Goal: Task Accomplishment & Management: Manage account settings

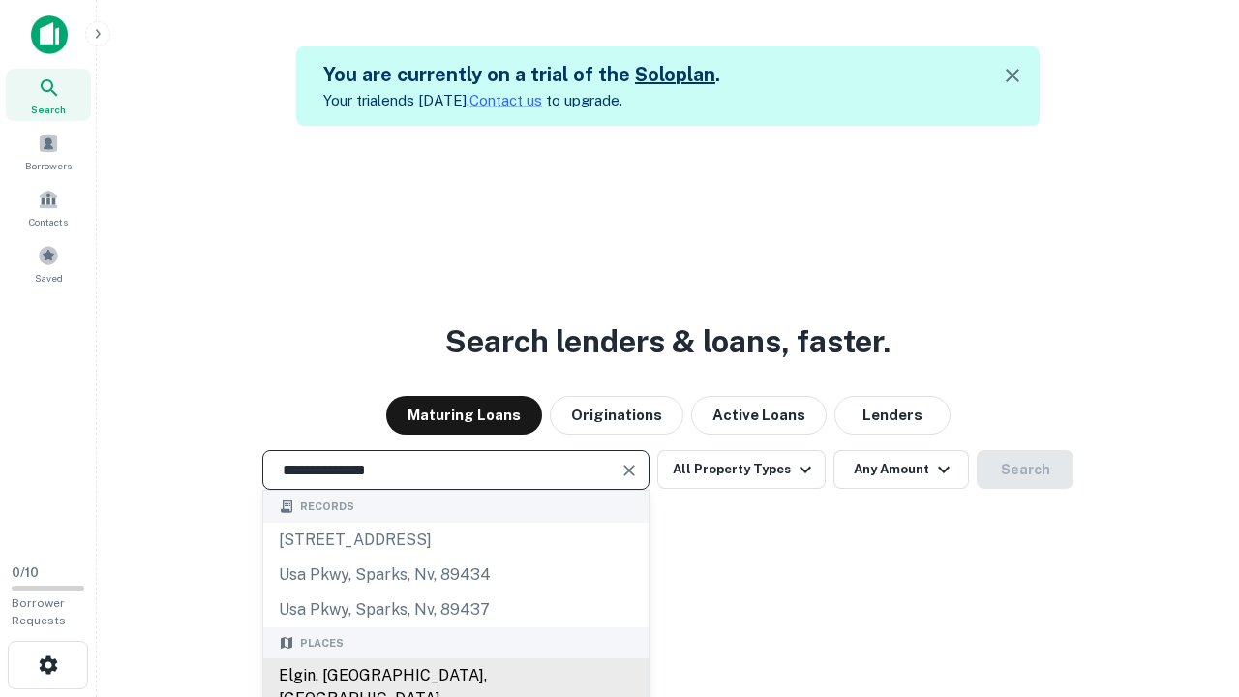
click at [455, 675] on div "Elgin, [GEOGRAPHIC_DATA], [GEOGRAPHIC_DATA]" at bounding box center [455, 687] width 385 height 58
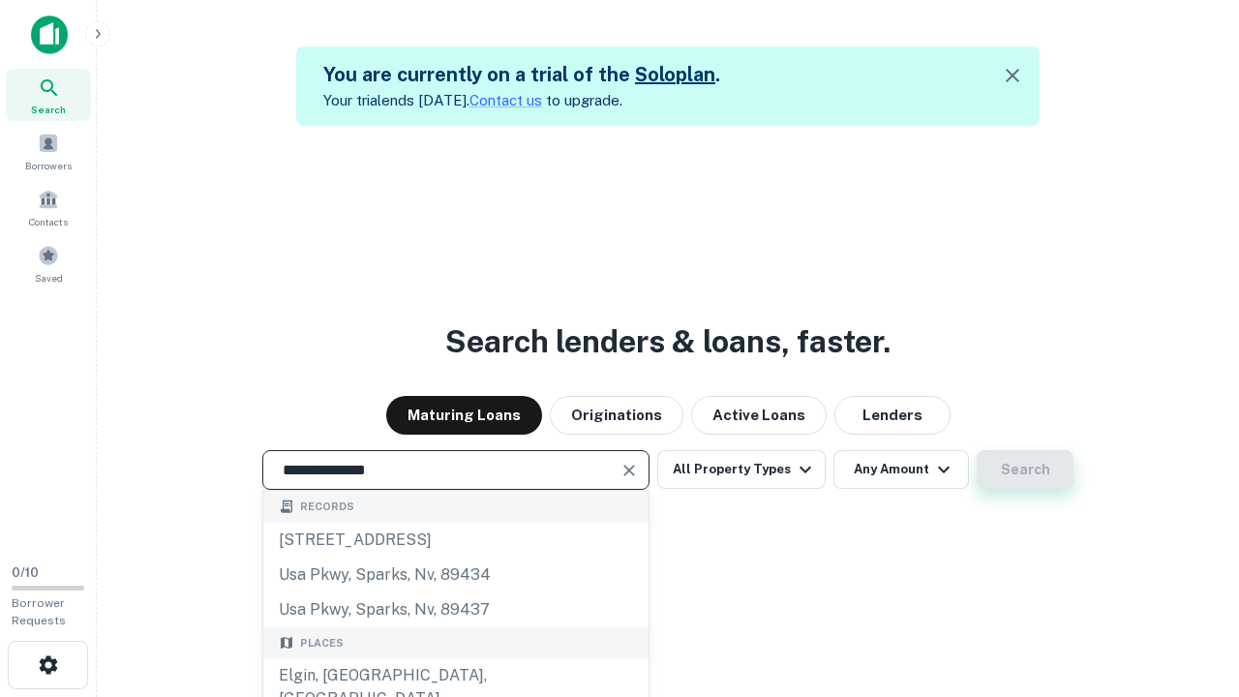
type input "**********"
click at [1025, 469] on button "Search" at bounding box center [1024, 469] width 97 height 39
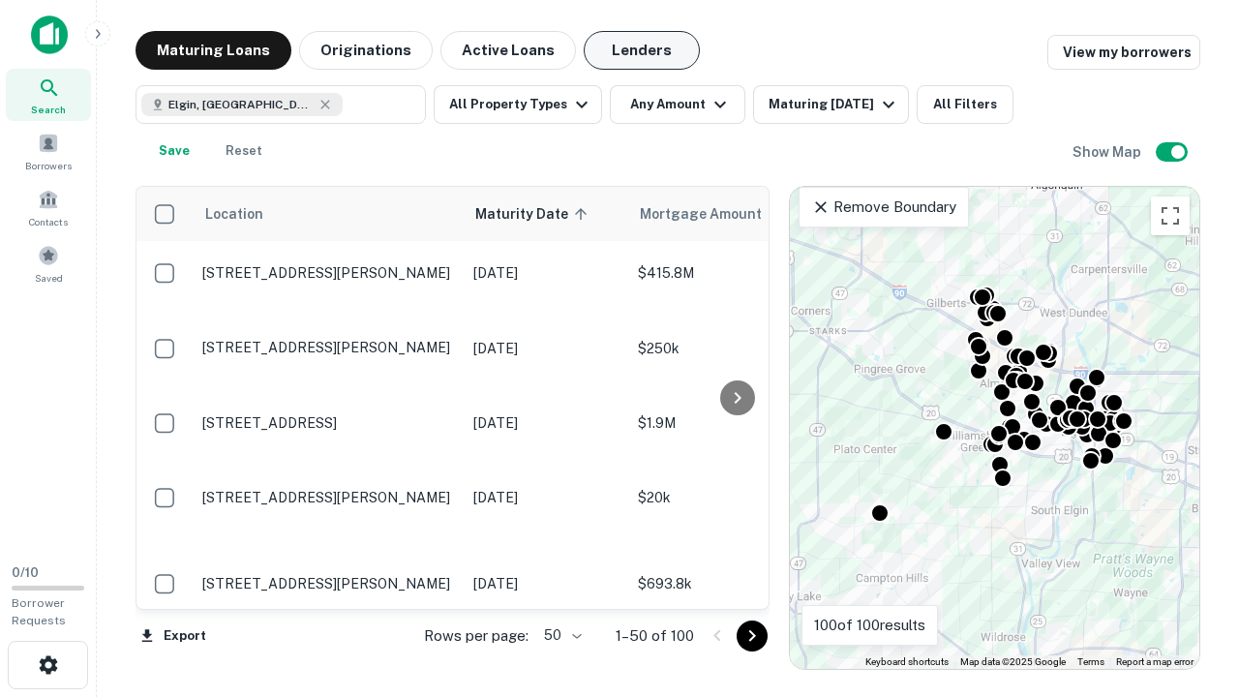
click at [642, 50] on button "Lenders" at bounding box center [642, 50] width 116 height 39
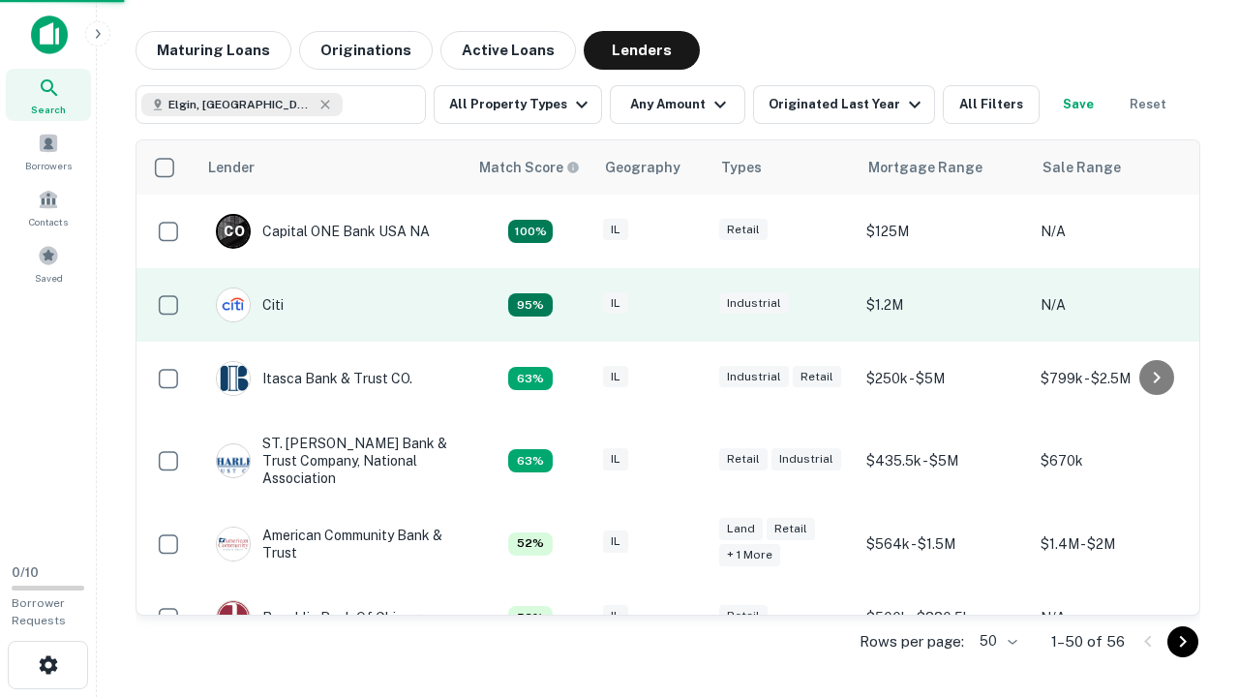
click at [687, 305] on div "IL" at bounding box center [651, 305] width 97 height 26
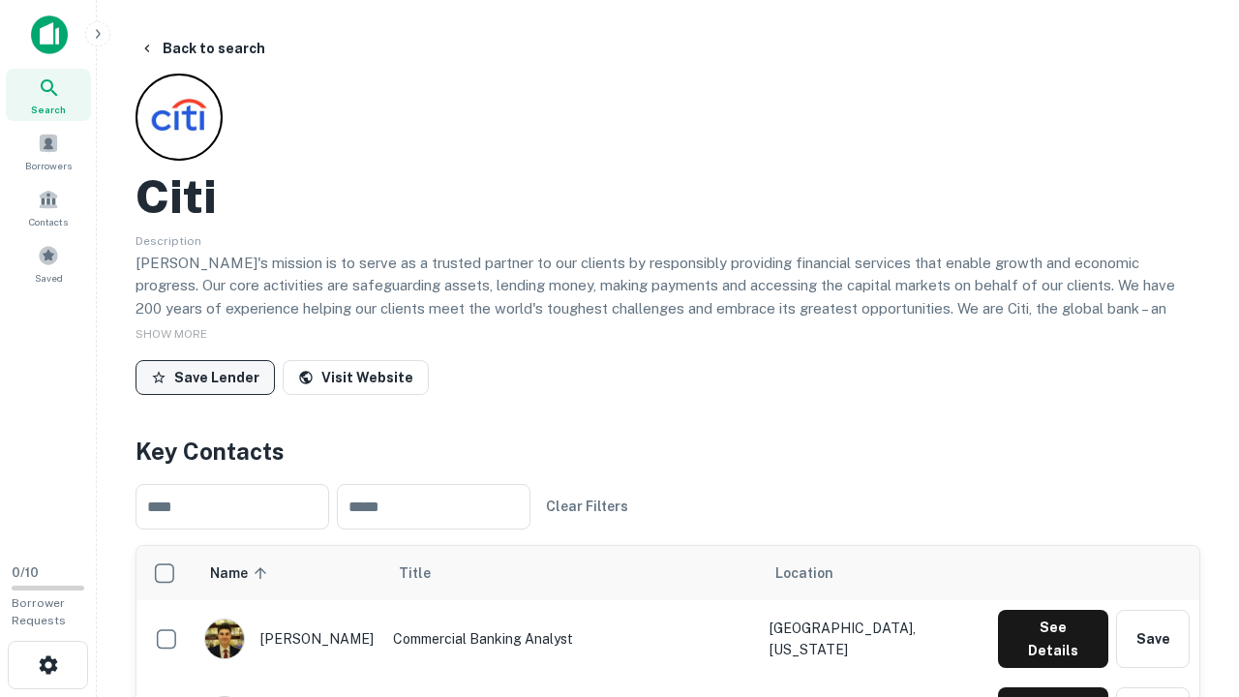
click at [205, 376] on button "Save Lender" at bounding box center [204, 377] width 139 height 35
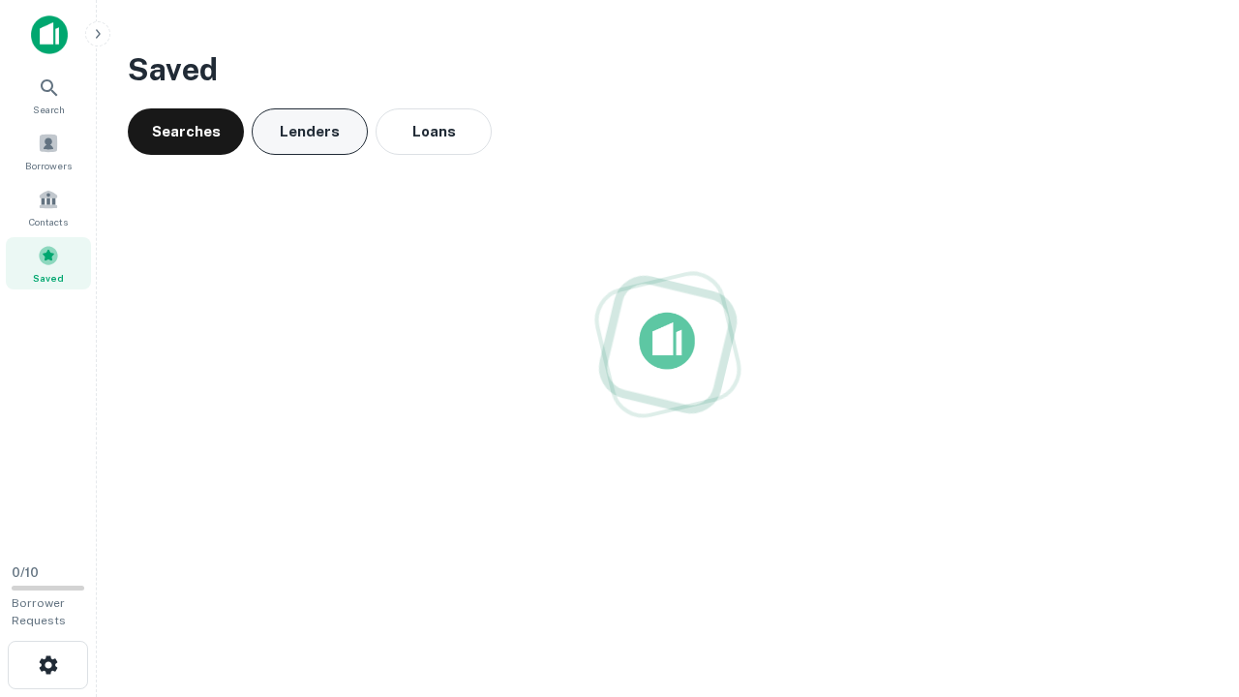
click at [310, 132] on button "Lenders" at bounding box center [310, 131] width 116 height 46
